Goal: Ask a question

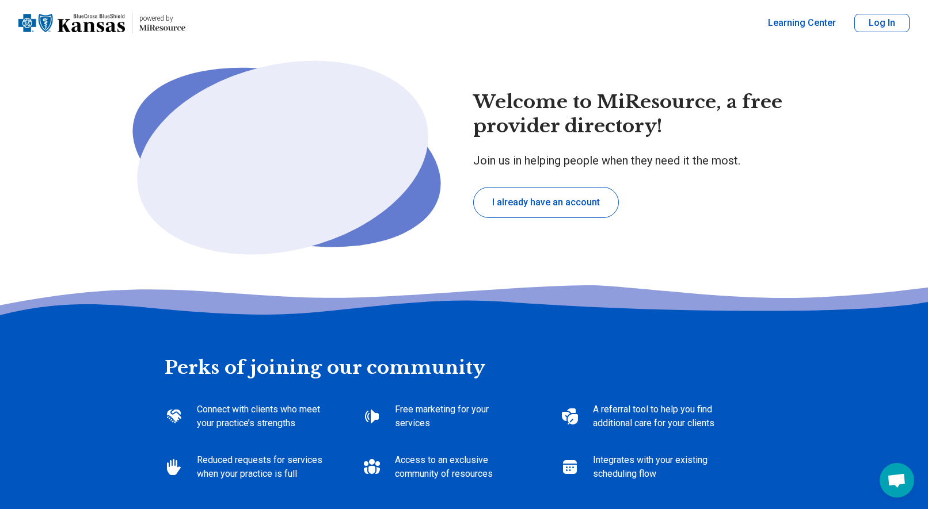
click at [884, 29] on button "Log In" at bounding box center [881, 23] width 55 height 18
type textarea "*"
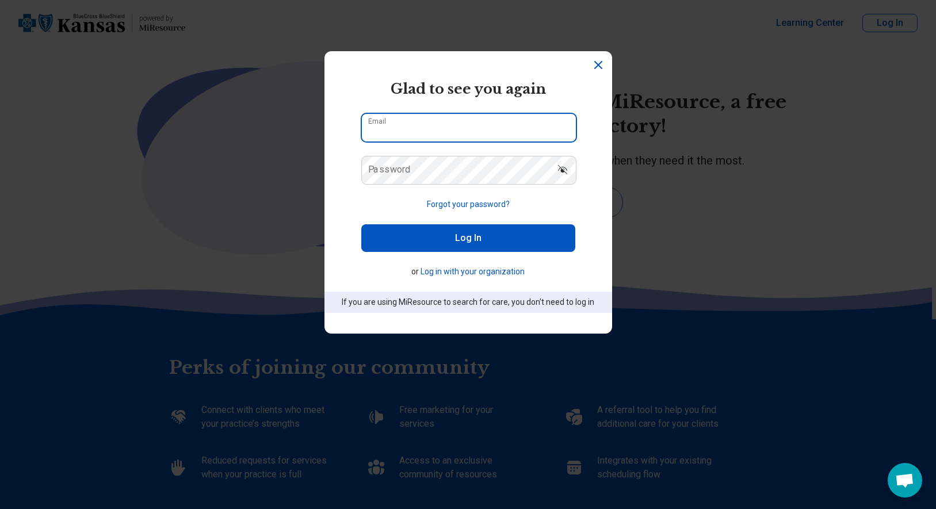
click at [391, 133] on input "Email" at bounding box center [469, 128] width 214 height 28
type input "**********"
click at [468, 199] on button "Forgot your password?" at bounding box center [468, 205] width 83 height 12
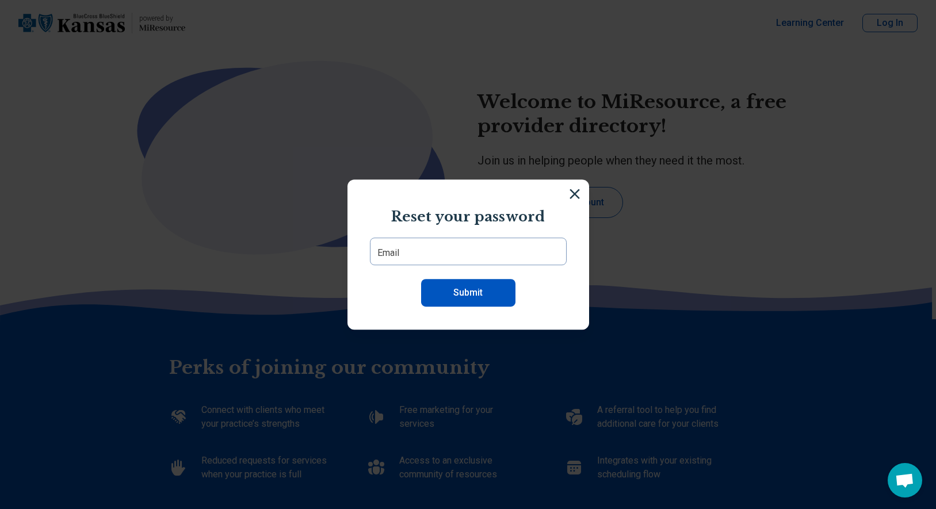
click at [451, 234] on section "Reset your password Email Submit" at bounding box center [469, 255] width 242 height 151
click at [450, 249] on input "Email" at bounding box center [468, 252] width 197 height 28
type input "**********"
click at [456, 283] on button "Submit" at bounding box center [468, 293] width 94 height 28
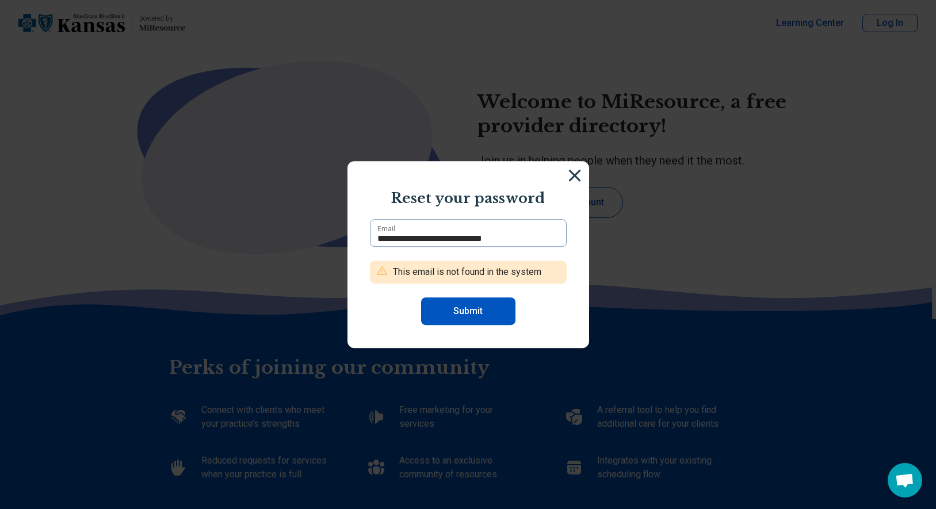
click at [575, 172] on section "**********" at bounding box center [469, 255] width 242 height 188
click at [571, 173] on img at bounding box center [574, 175] width 13 height 13
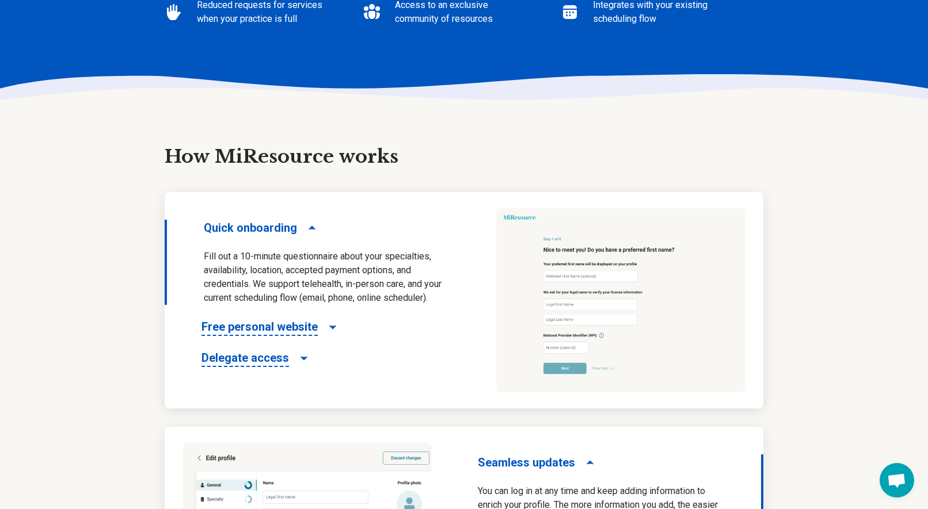
scroll to position [460, 0]
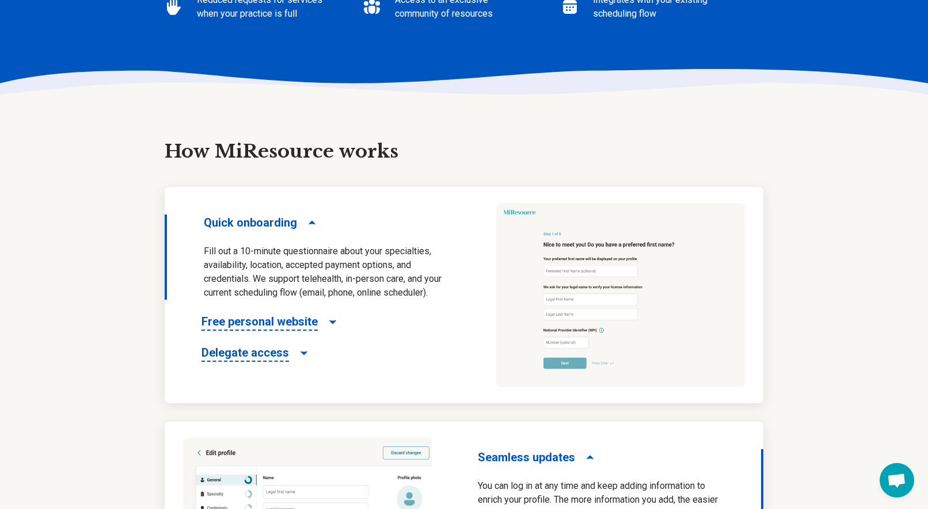
click at [268, 222] on span "Quick onboarding" at bounding box center [250, 223] width 93 height 16
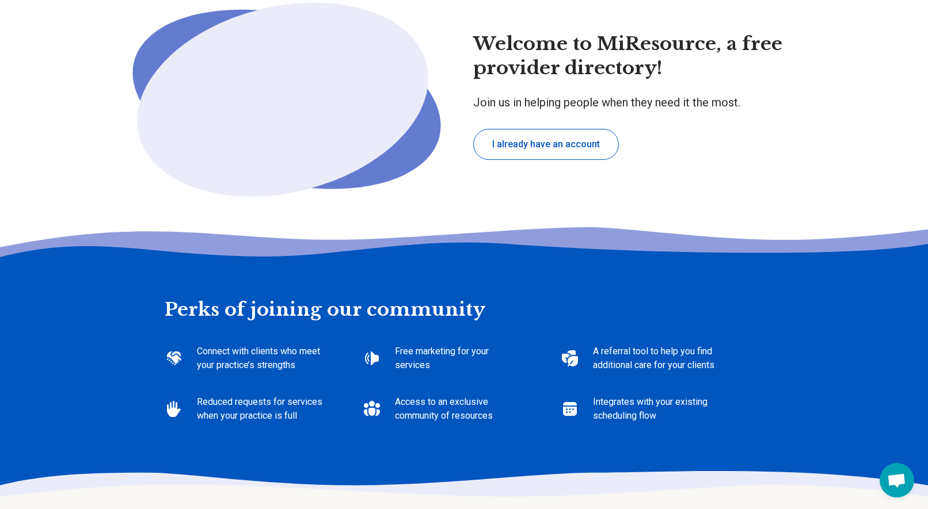
scroll to position [0, 0]
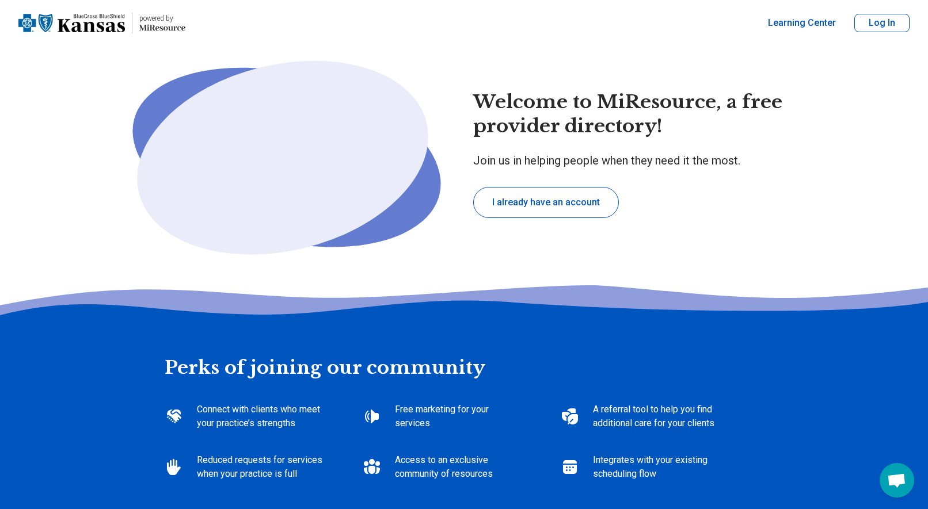
click at [868, 17] on button "Log In" at bounding box center [881, 23] width 55 height 18
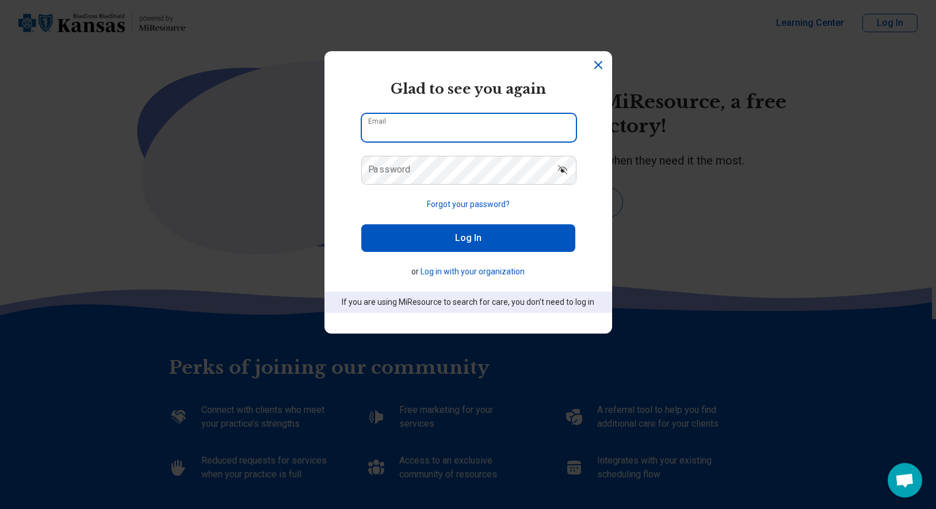
click at [519, 127] on input "Email" at bounding box center [469, 128] width 214 height 28
click at [498, 272] on button "Log in with your organization" at bounding box center [473, 272] width 104 height 12
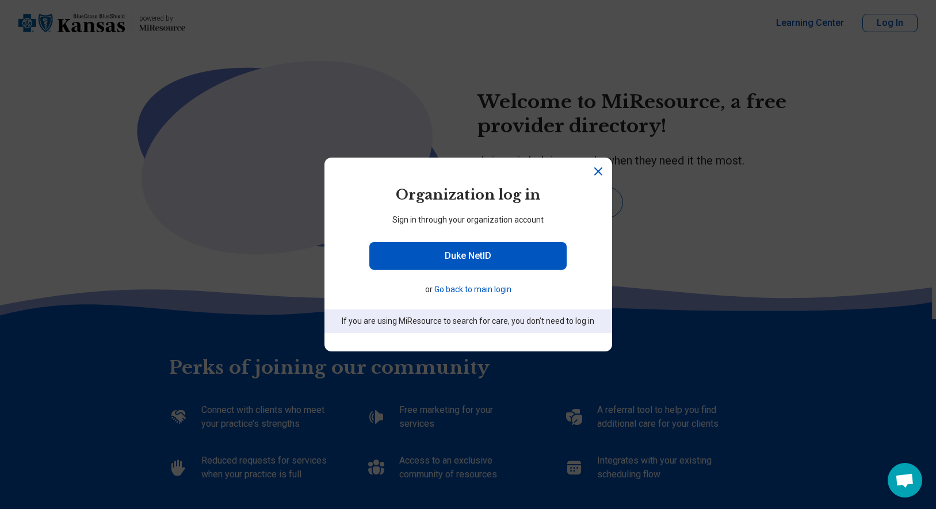
click at [597, 170] on icon "Close" at bounding box center [598, 172] width 14 height 14
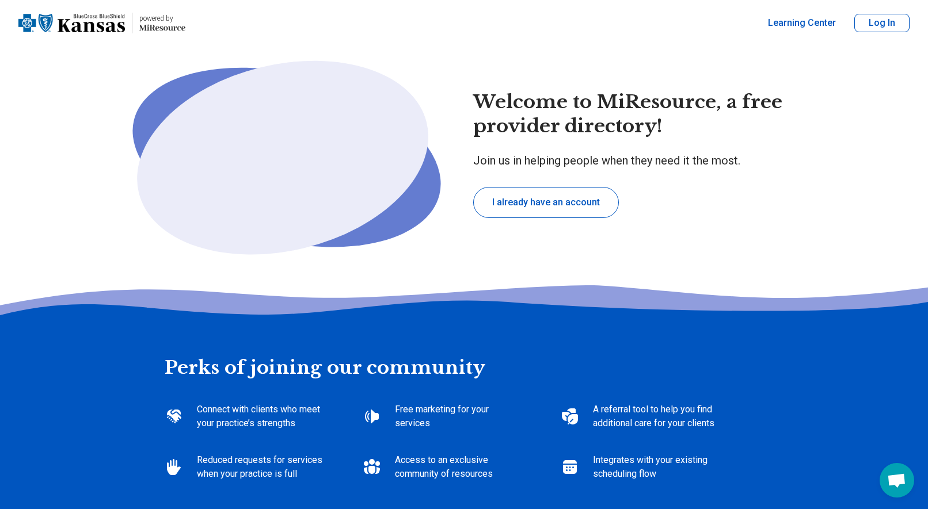
click at [886, 17] on button "Log In" at bounding box center [881, 23] width 55 height 18
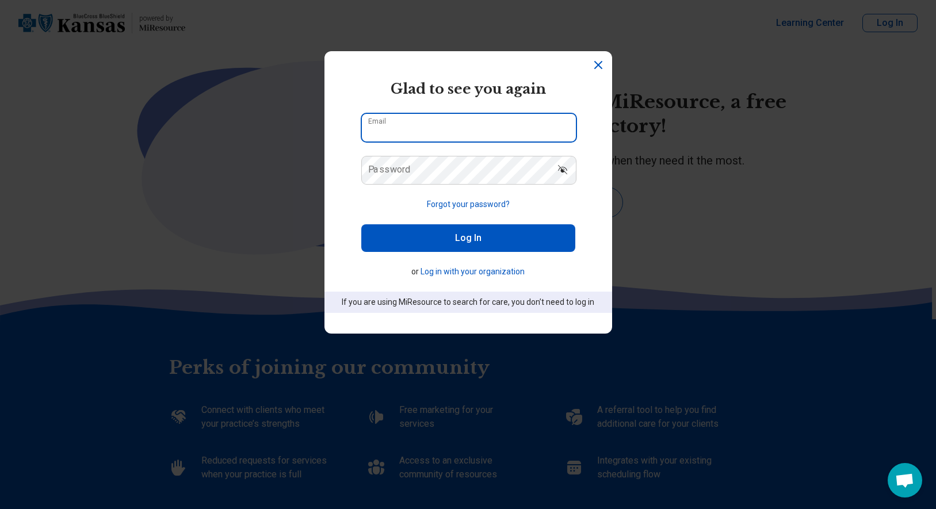
click at [404, 127] on input "Email" at bounding box center [469, 128] width 214 height 28
type input "**********"
click at [495, 199] on button "Forgot your password?" at bounding box center [468, 205] width 83 height 12
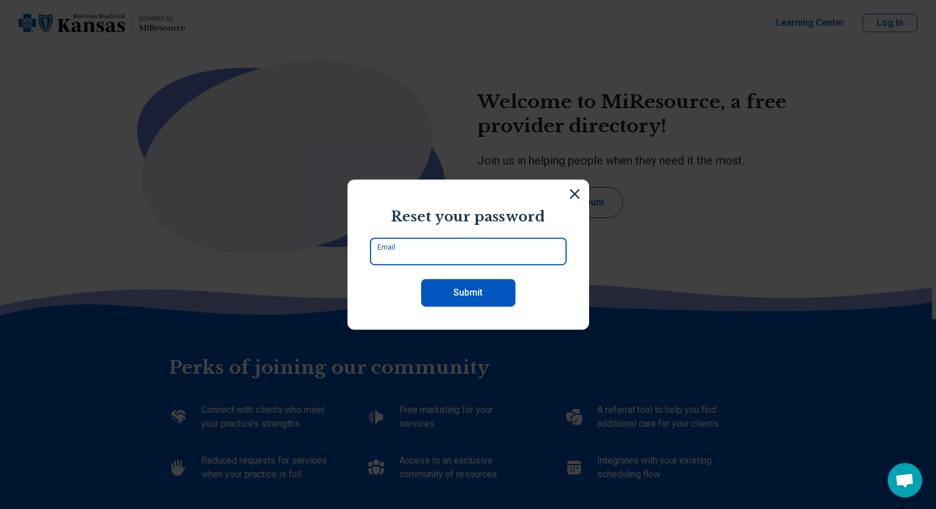
click at [440, 249] on input "Email" at bounding box center [468, 252] width 197 height 28
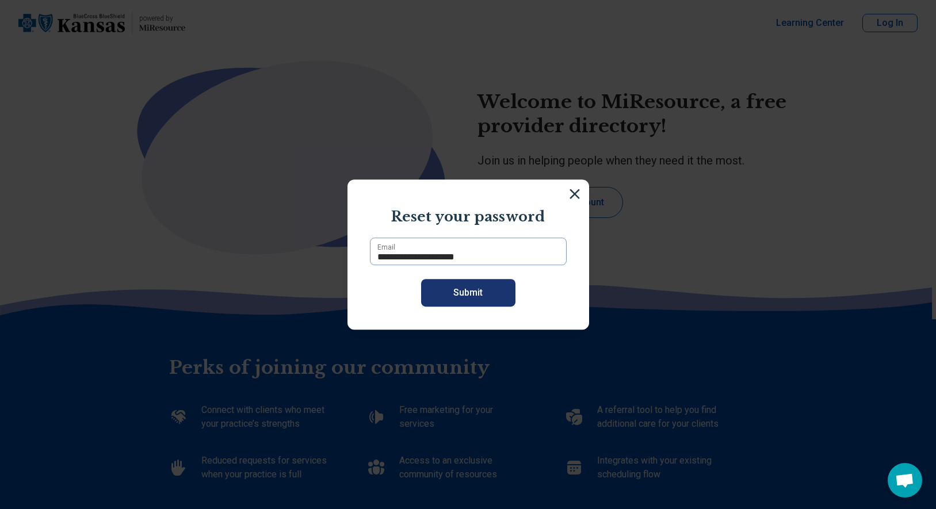
click at [461, 302] on button "Submit" at bounding box center [468, 293] width 94 height 28
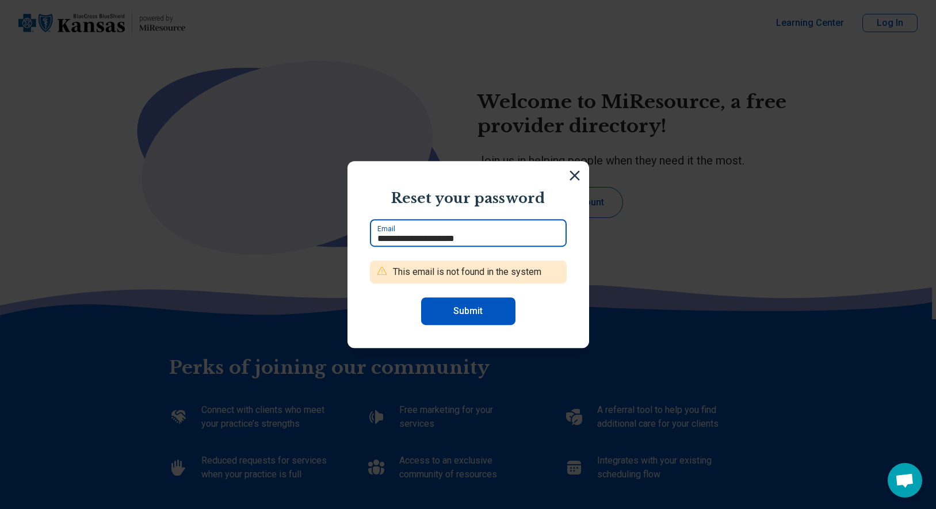
click at [482, 239] on input "**********" at bounding box center [468, 233] width 197 height 28
drag, startPoint x: 482, startPoint y: 239, endPoint x: 310, endPoint y: 244, distance: 172.1
click at [310, 244] on div "**********" at bounding box center [468, 254] width 936 height 509
type input "**********"
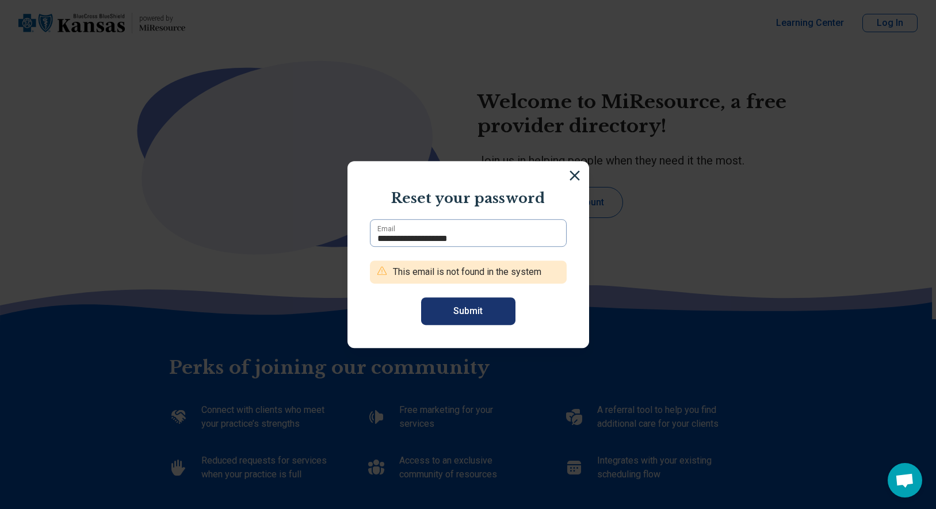
click at [461, 311] on button "Submit" at bounding box center [468, 311] width 94 height 28
click at [568, 171] on img at bounding box center [574, 175] width 13 height 13
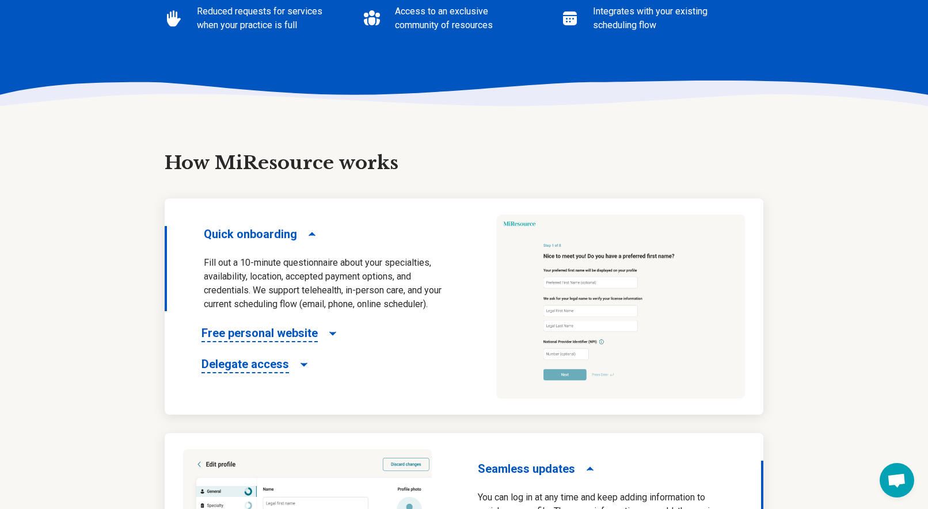
scroll to position [460, 0]
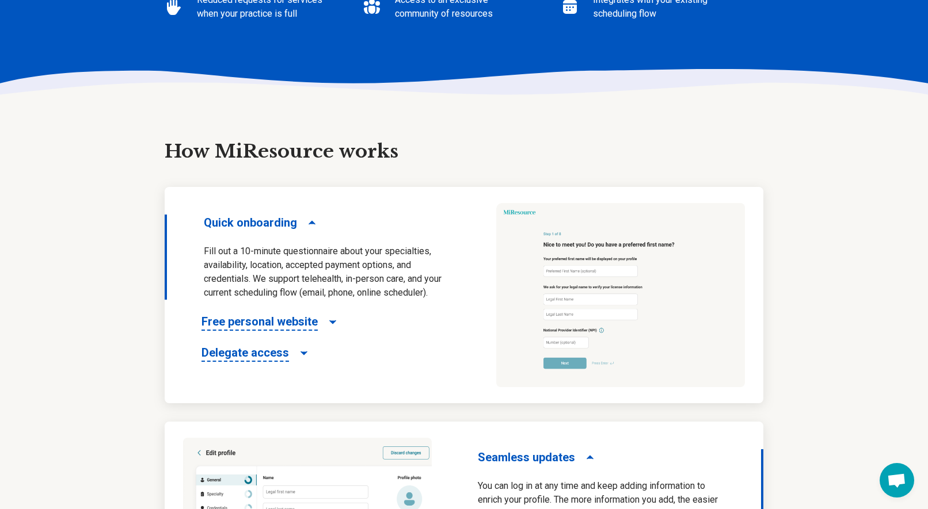
click at [332, 323] on icon "Free personal website" at bounding box center [333, 322] width 12 height 12
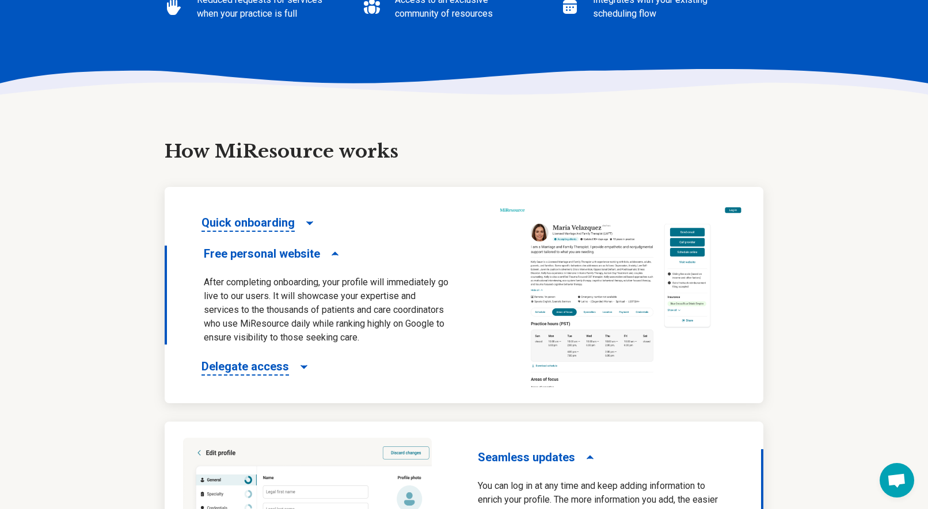
click at [310, 224] on icon "Quick onboarding" at bounding box center [310, 223] width 12 height 12
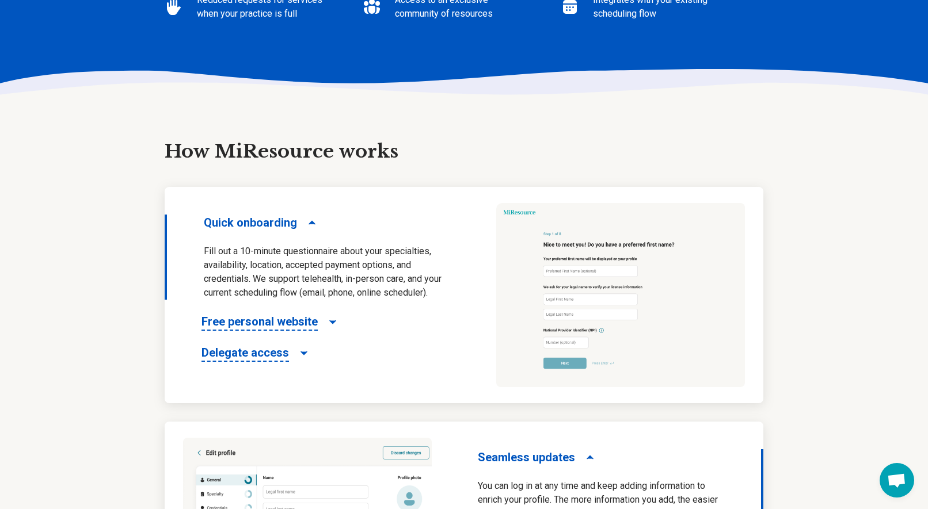
click at [569, 310] on img at bounding box center [620, 295] width 249 height 184
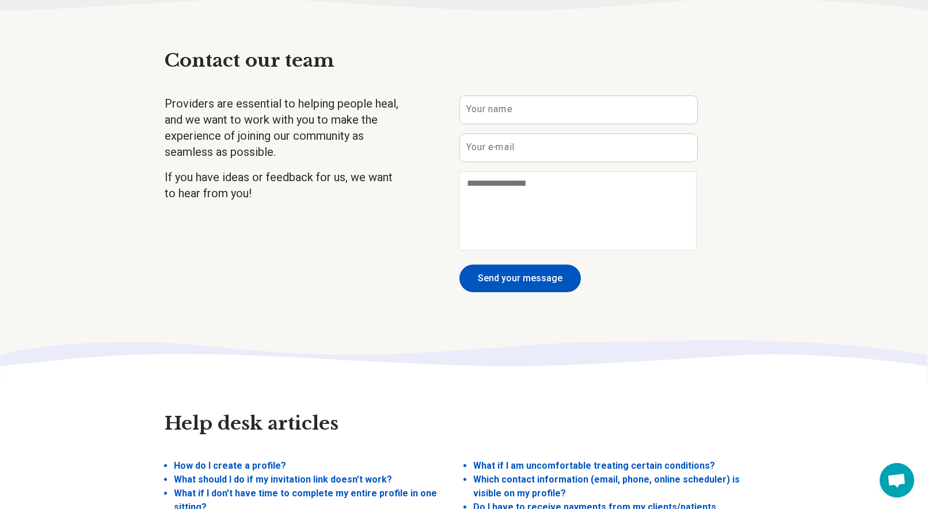
scroll to position [2915, 0]
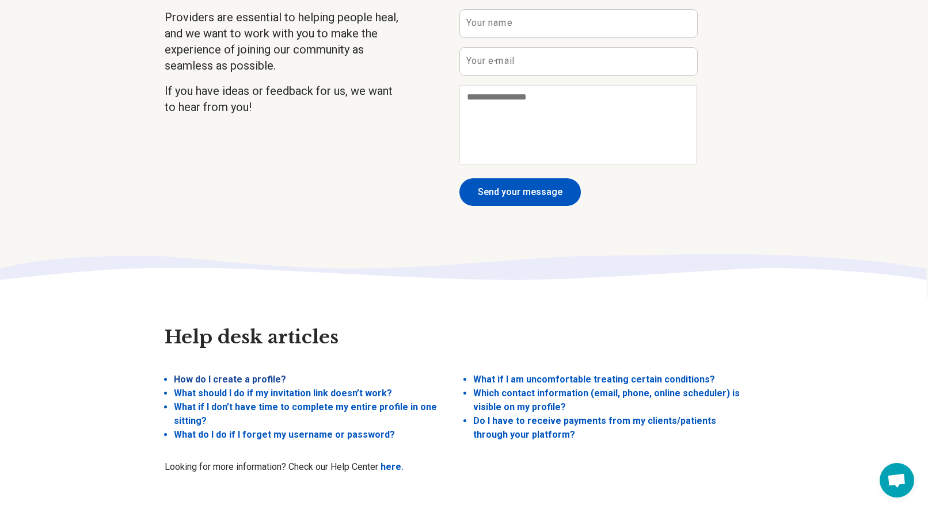
click at [215, 374] on link "How do I create a profile?" at bounding box center [230, 379] width 112 height 11
type textarea "*"
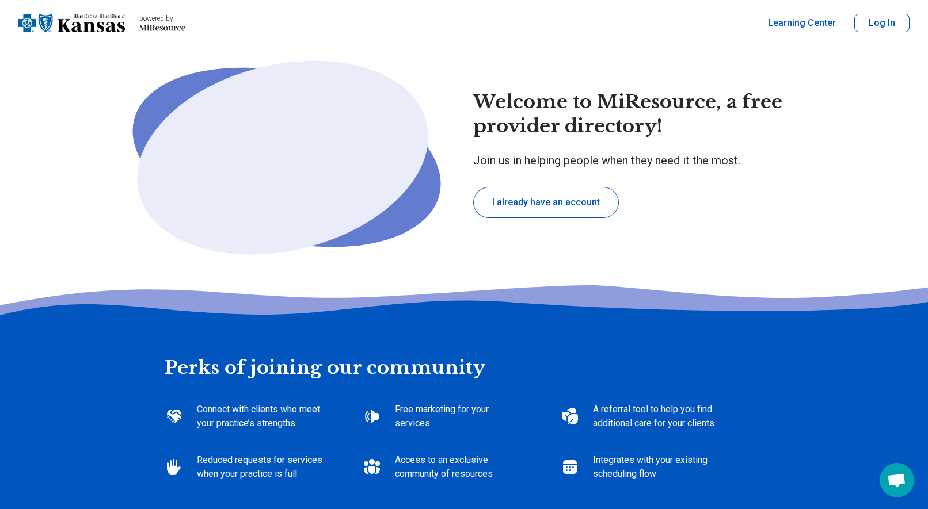
click at [888, 467] on span "Open chat" at bounding box center [896, 480] width 35 height 35
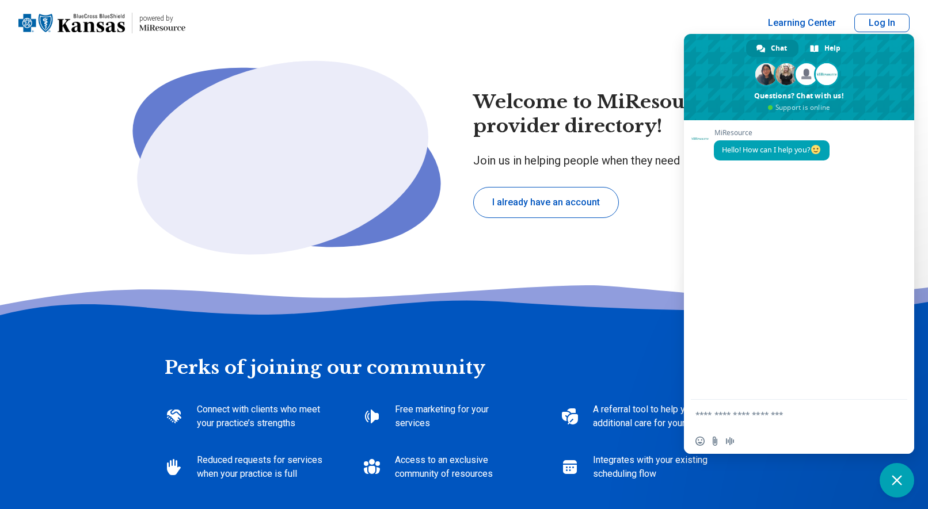
type textarea "*"
click at [758, 414] on textarea "Compose your message..." at bounding box center [786, 415] width 182 height 10
type textarea "**********"
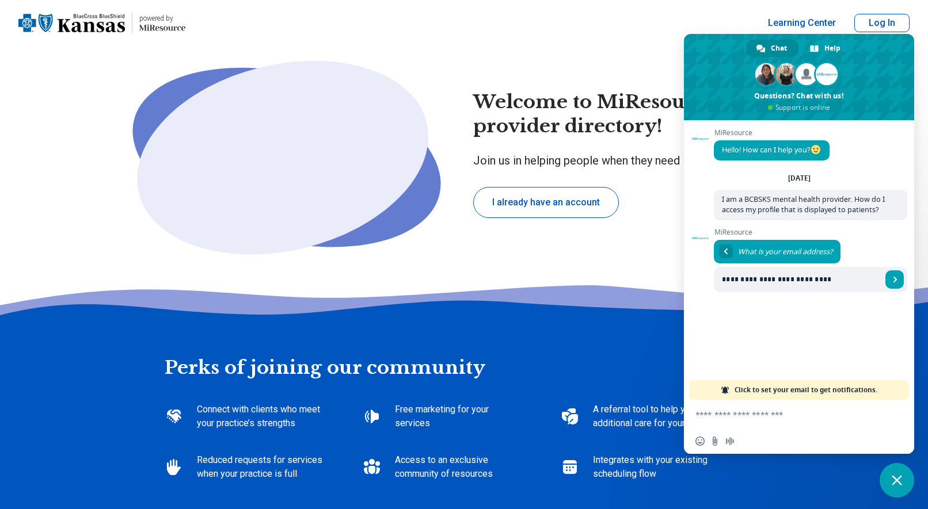
type input "**********"
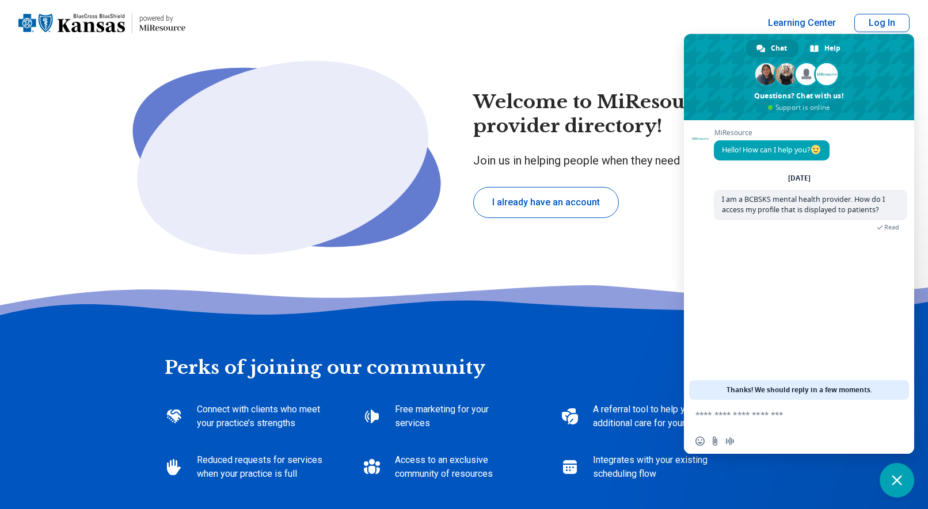
click at [877, 329] on div "MiResource Hello! How can I help you? [DATE] I am a BCBSKS mental health provid…" at bounding box center [799, 260] width 230 height 280
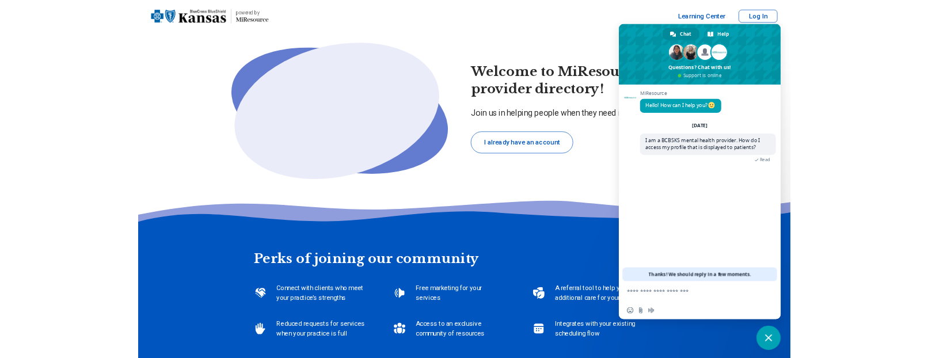
scroll to position [445, 0]
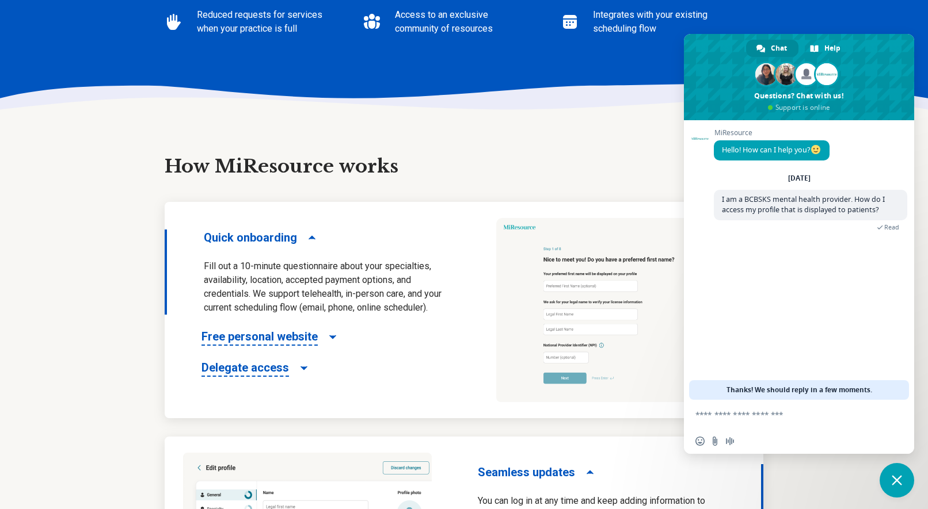
click at [923, 318] on div "How MiResource works Quick onboarding Fill out a 10-minute questionnaire about …" at bounding box center [464, 422] width 928 height 590
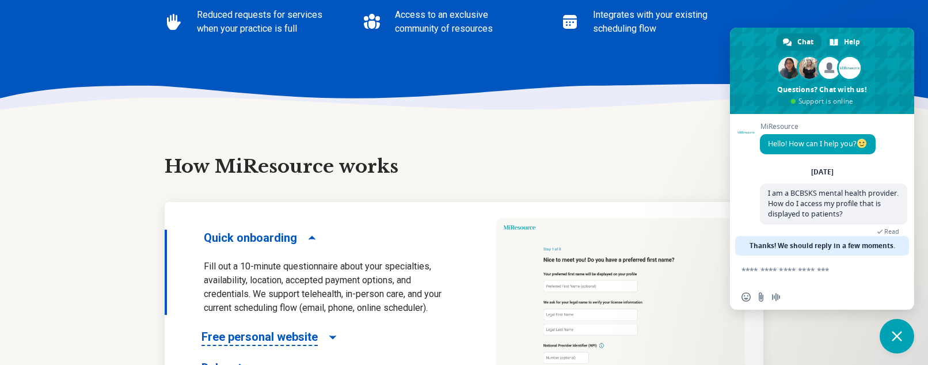
type textarea "*"
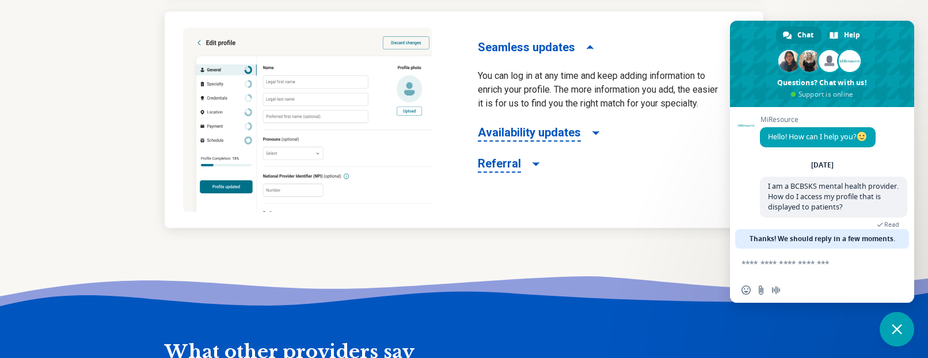
scroll to position [765, 0]
